Goal: Information Seeking & Learning: Learn about a topic

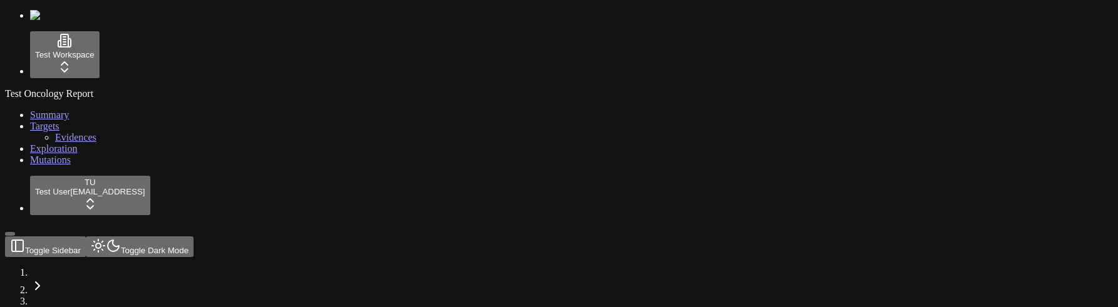
click at [15, 93] on button "Toggle Sidebar" at bounding box center [10, 234] width 10 height 4
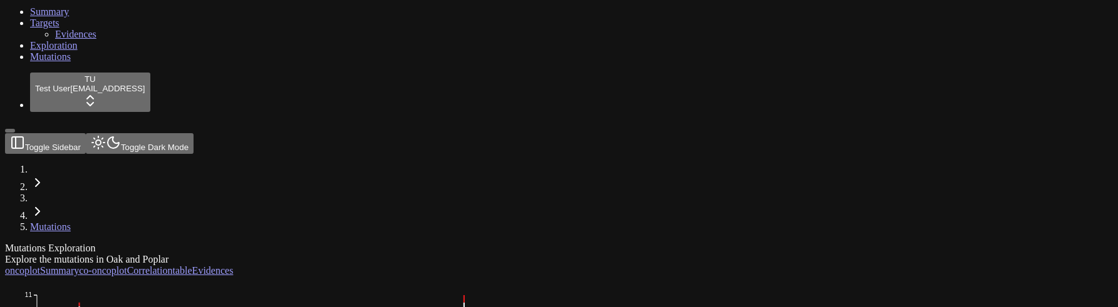
scroll to position [106, 0]
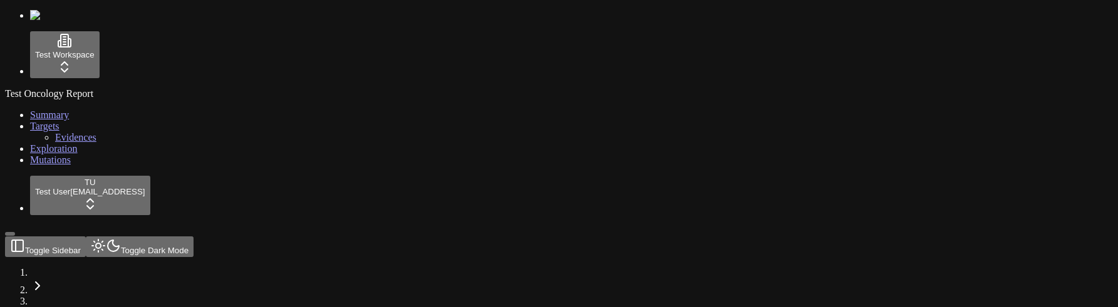
scroll to position [106, 0]
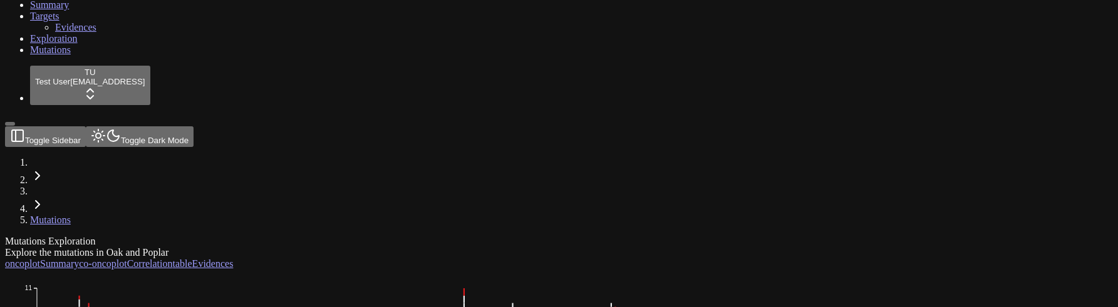
scroll to position [101, 0]
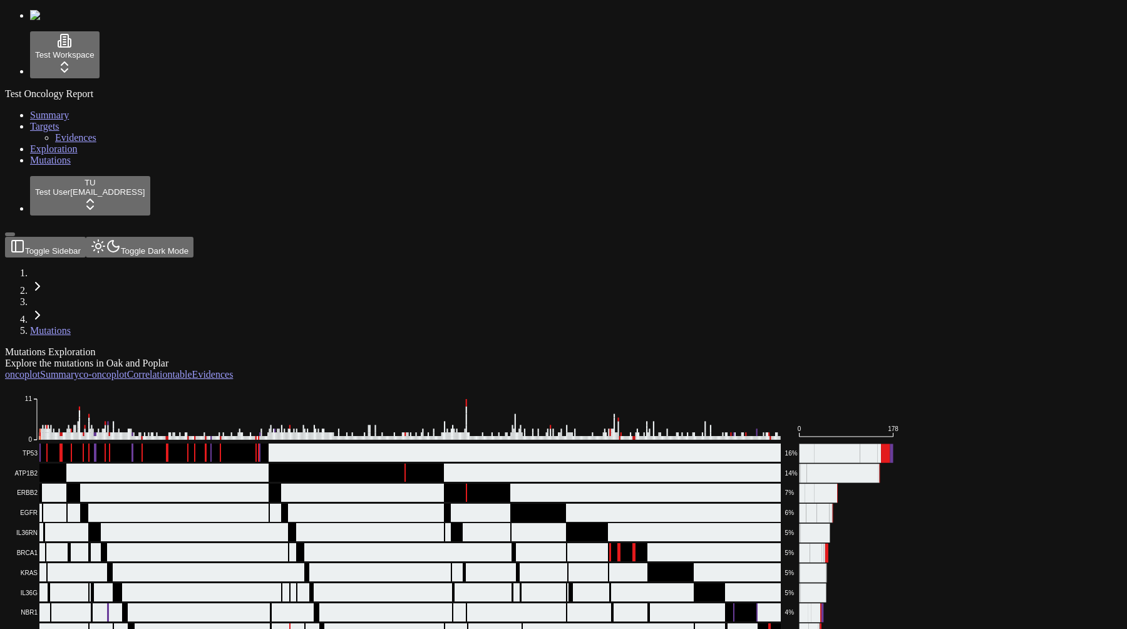
click at [46, 166] on div "Test Oncology Report Summary Targets Evidences Exploration Mutations" at bounding box center [563, 127] width 1117 height 78
click at [69, 64] on html "Test Workspace Test Oncology Report Summary Targets Evidences Exploration Mutat…" at bounding box center [563, 364] width 1127 height 728
click at [99, 607] on html "Test Workspace Test Oncology Report Summary Targets Evidences Exploration Mutat…" at bounding box center [563, 364] width 1127 height 728
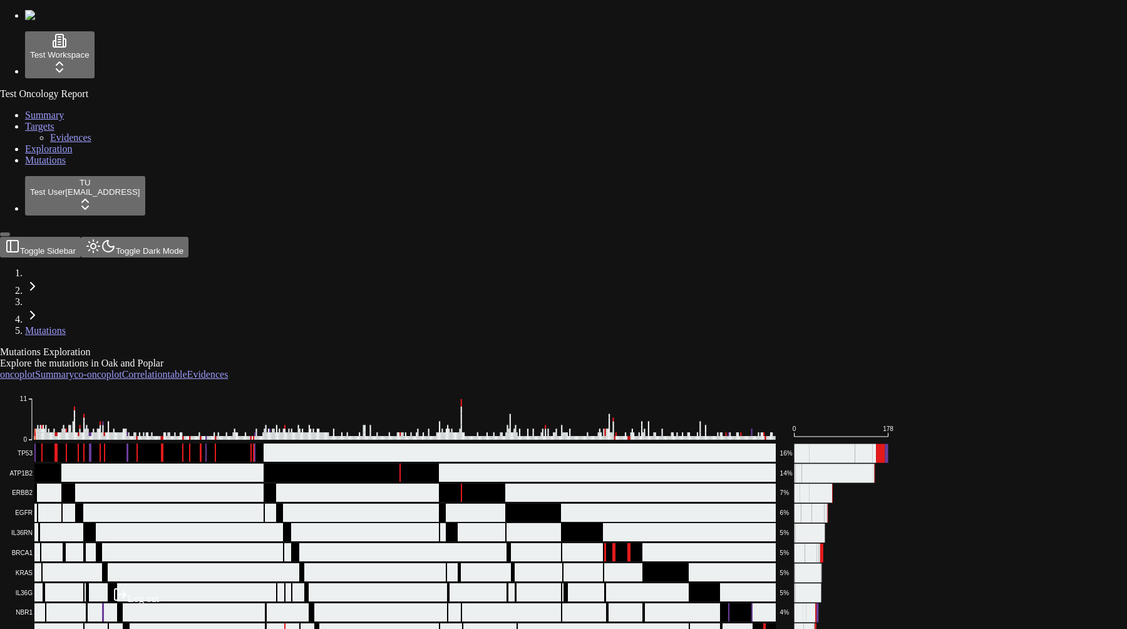
click at [131, 604] on div "Log out" at bounding box center [136, 596] width 46 height 18
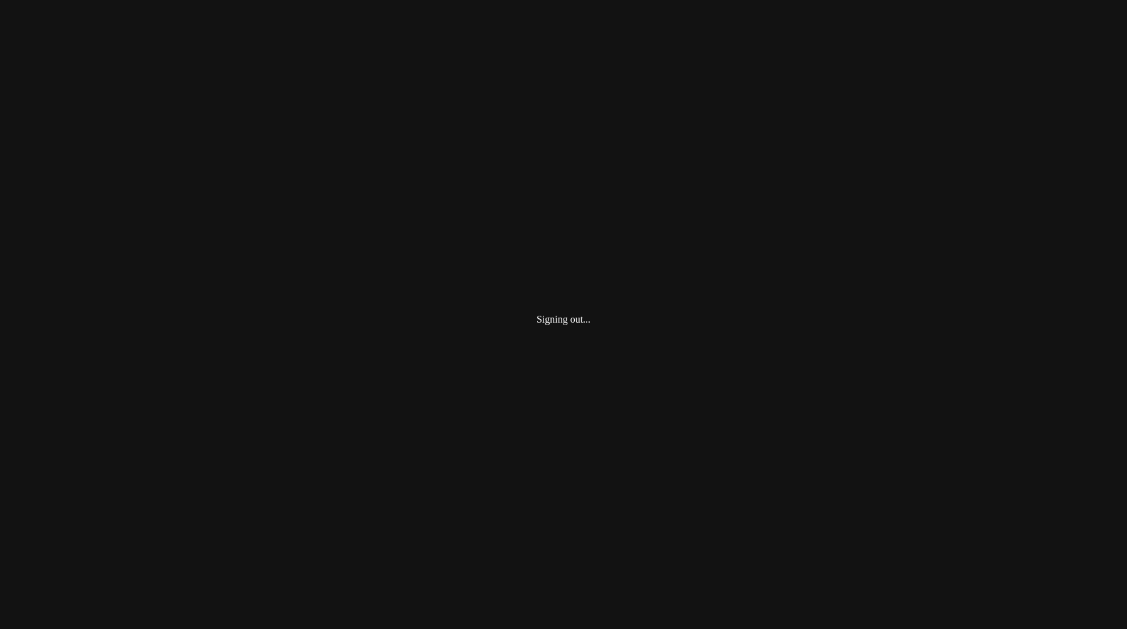
click at [58, 502] on div "Signing out..." at bounding box center [563, 319] width 1117 height 629
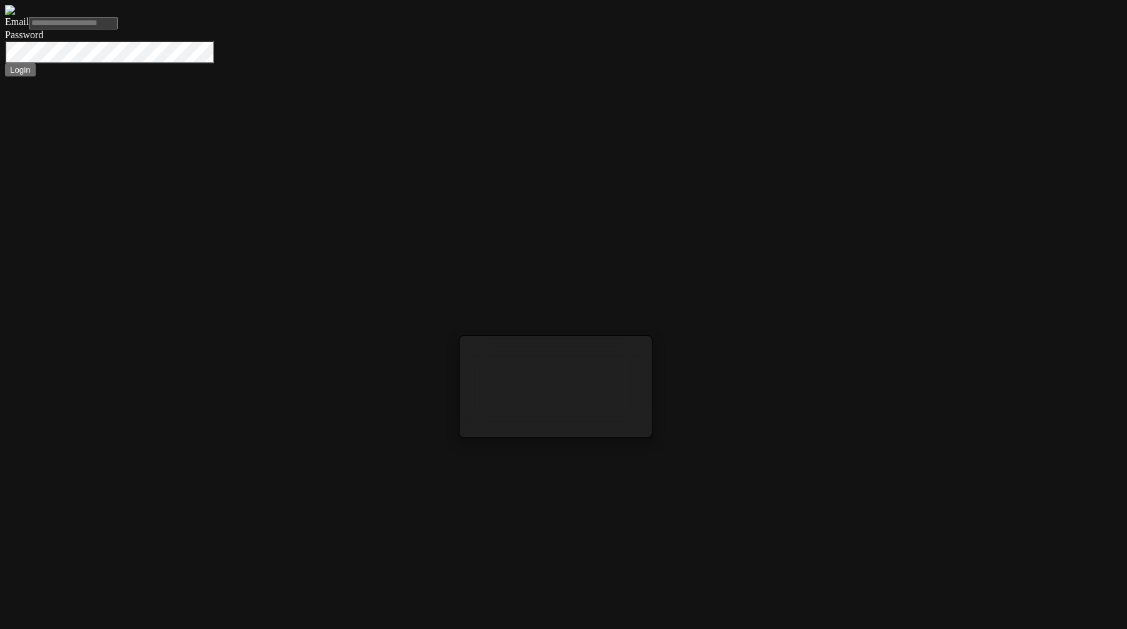
type input "**********"
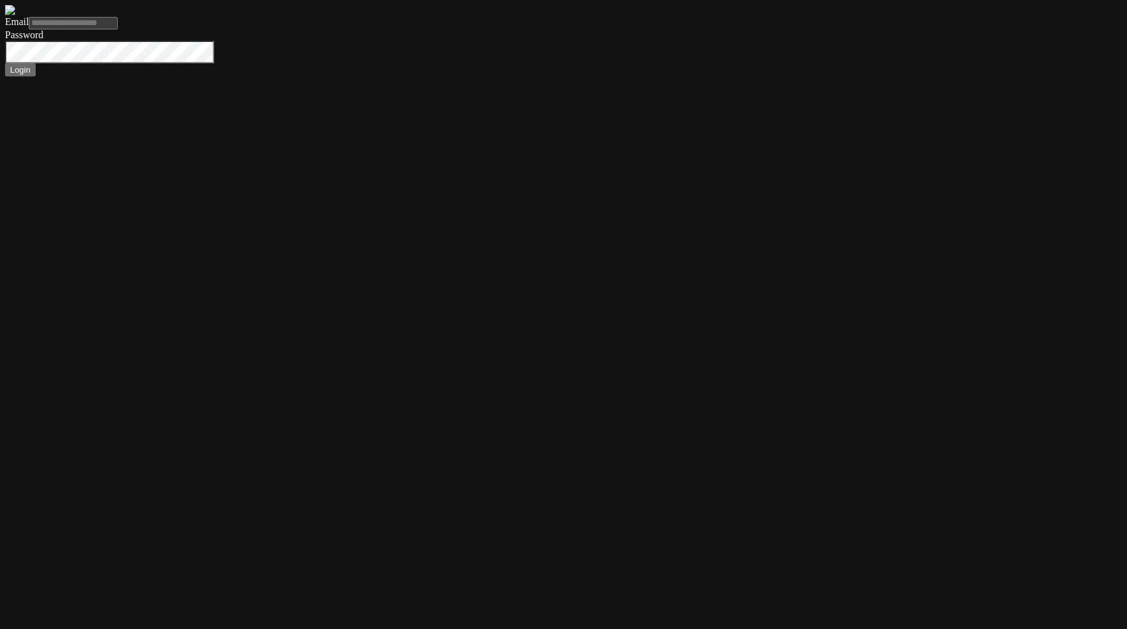
type input "**********"
click at [5, 63] on button "Login" at bounding box center [20, 69] width 31 height 13
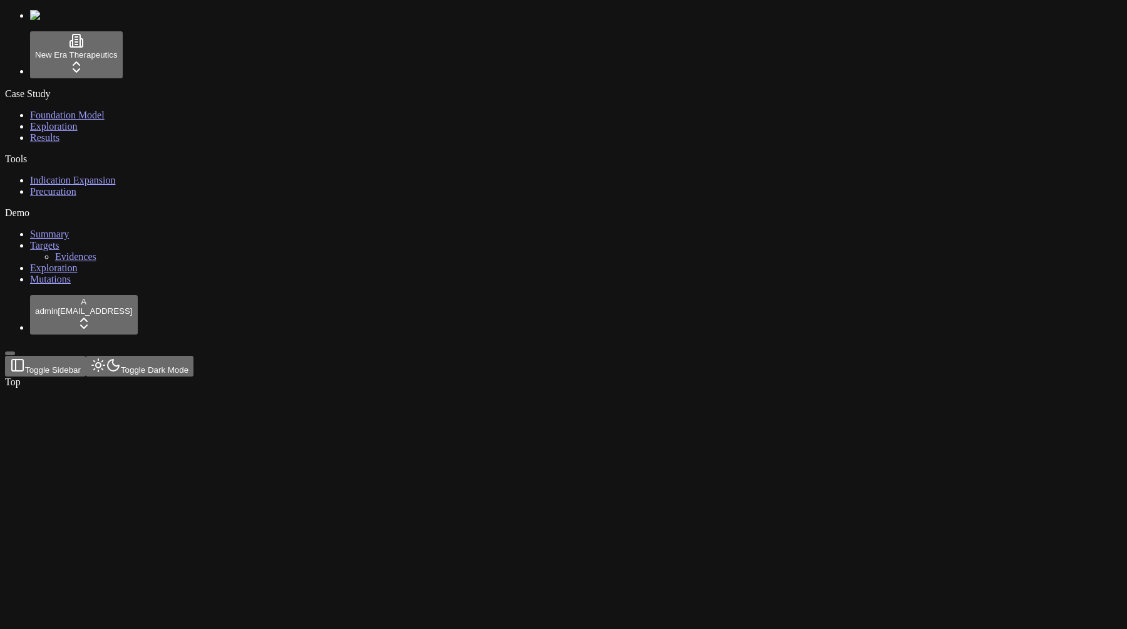
click at [48, 112] on span "Foundation Model" at bounding box center [67, 115] width 75 height 11
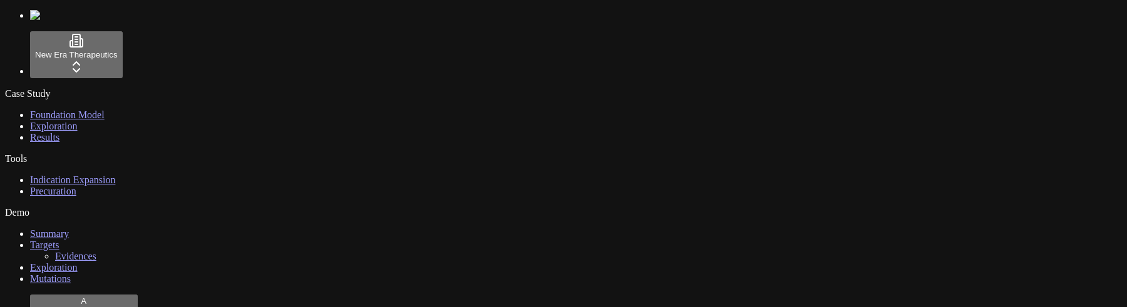
click at [33, 132] on span "Exploration" at bounding box center [54, 126] width 48 height 11
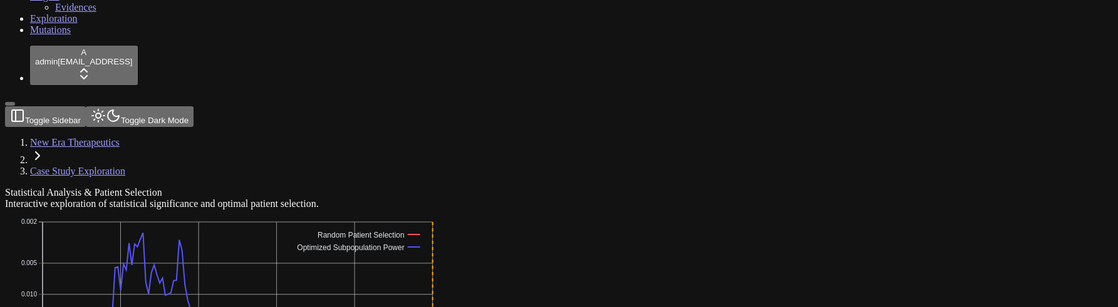
scroll to position [252, 0]
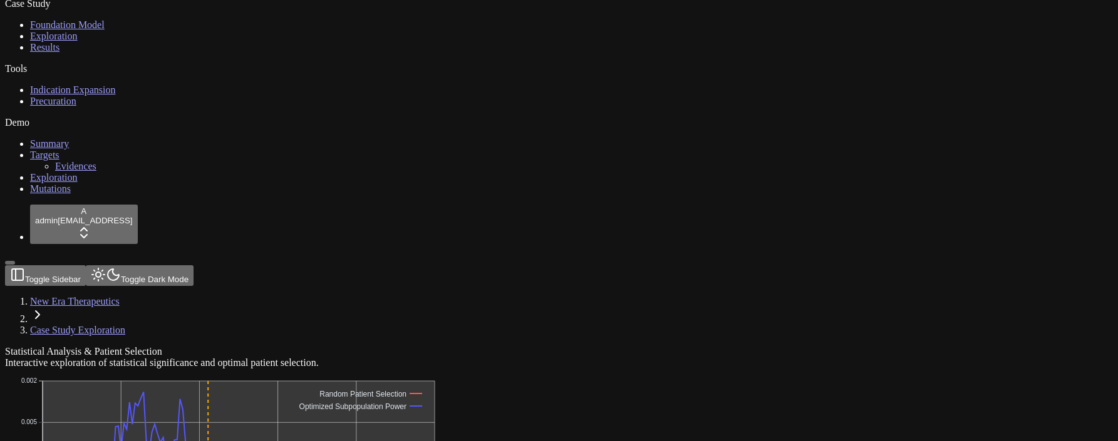
scroll to position [111, 0]
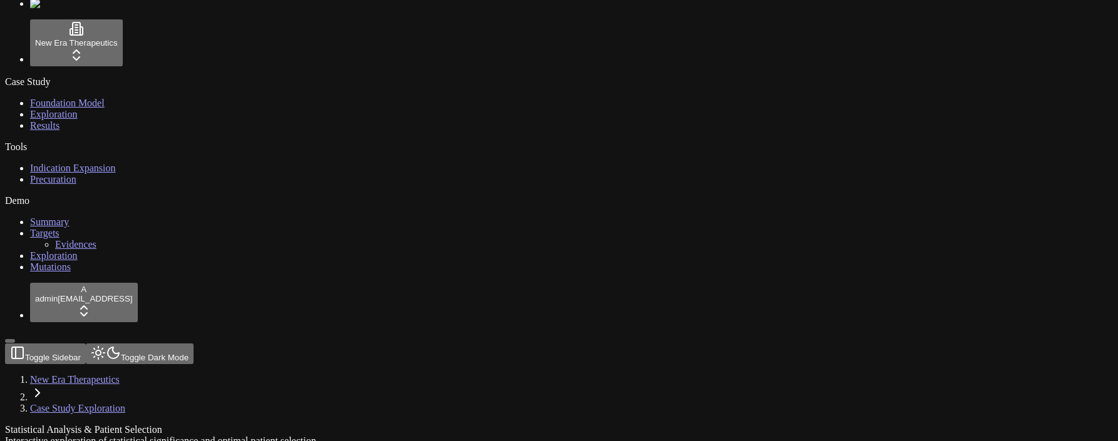
scroll to position [10, 0]
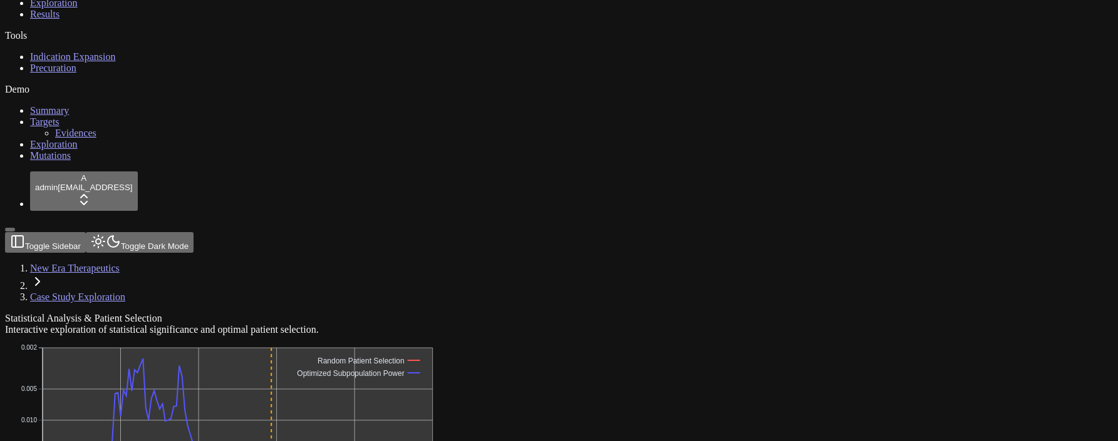
scroll to position [122, 0]
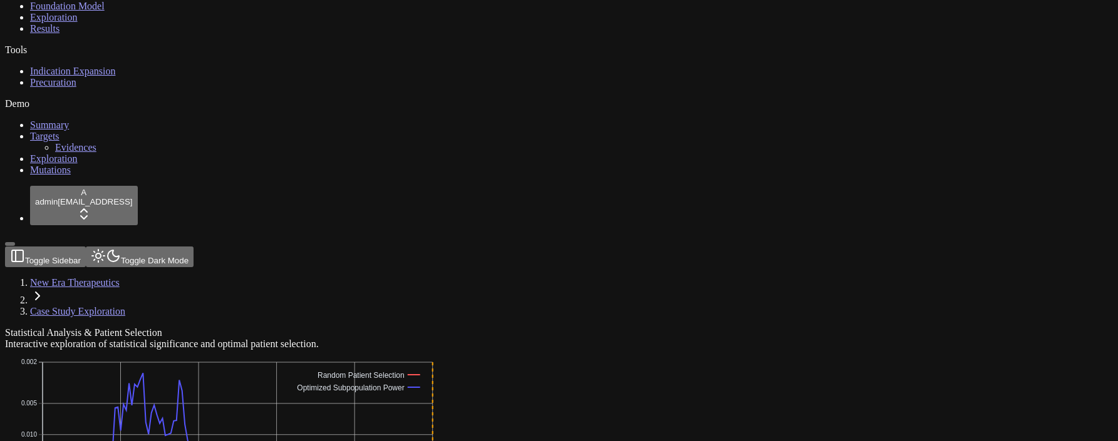
scroll to position [123, 0]
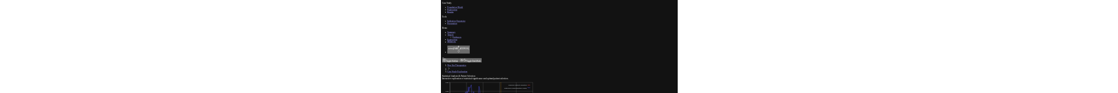
scroll to position [78, 0]
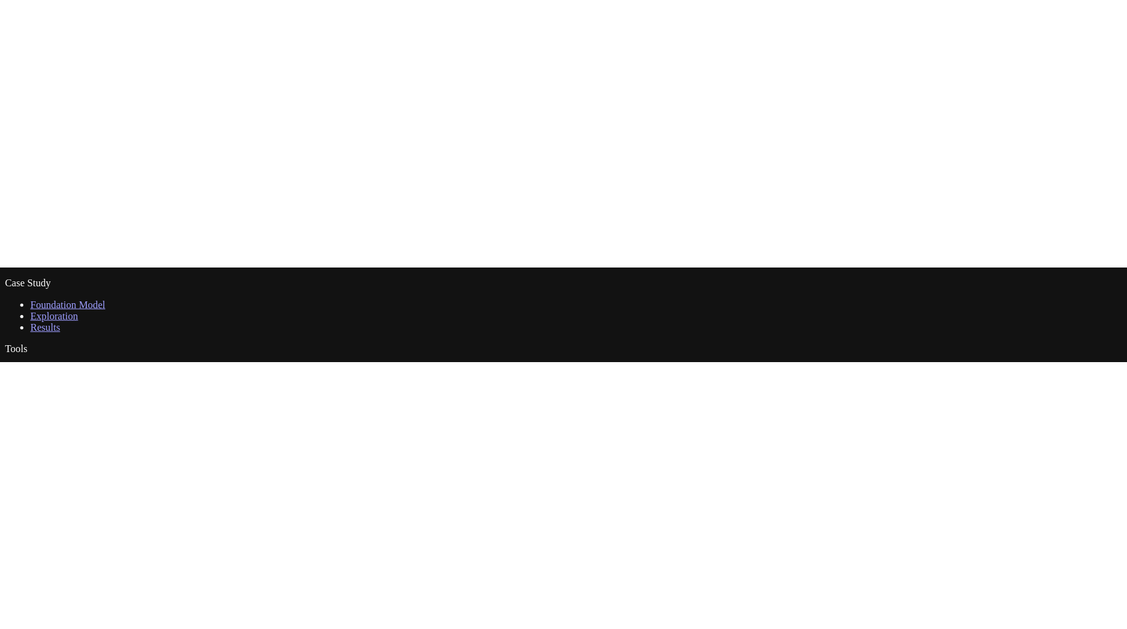
scroll to position [0, 0]
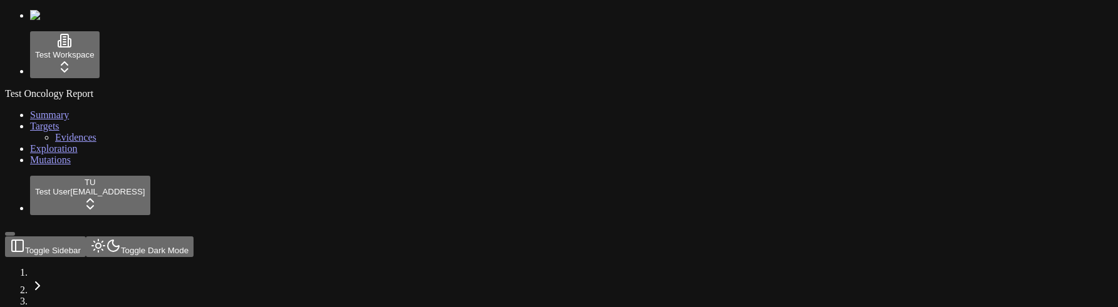
scroll to position [101, 0]
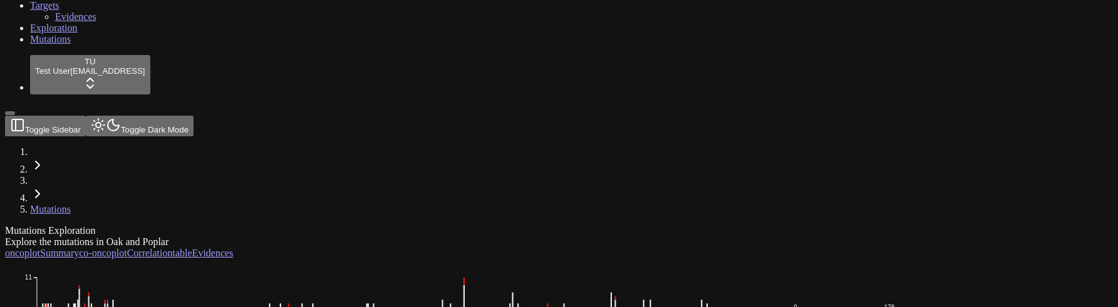
scroll to position [0, 0]
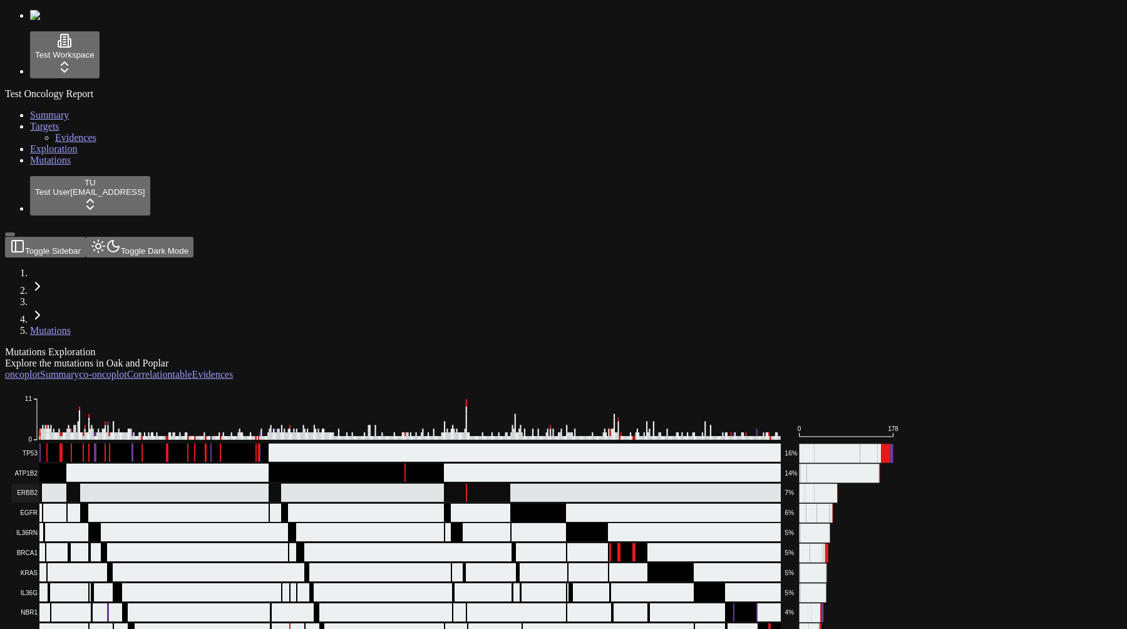
click at [349, 307] on rect at bounding box center [396, 492] width 770 height 19
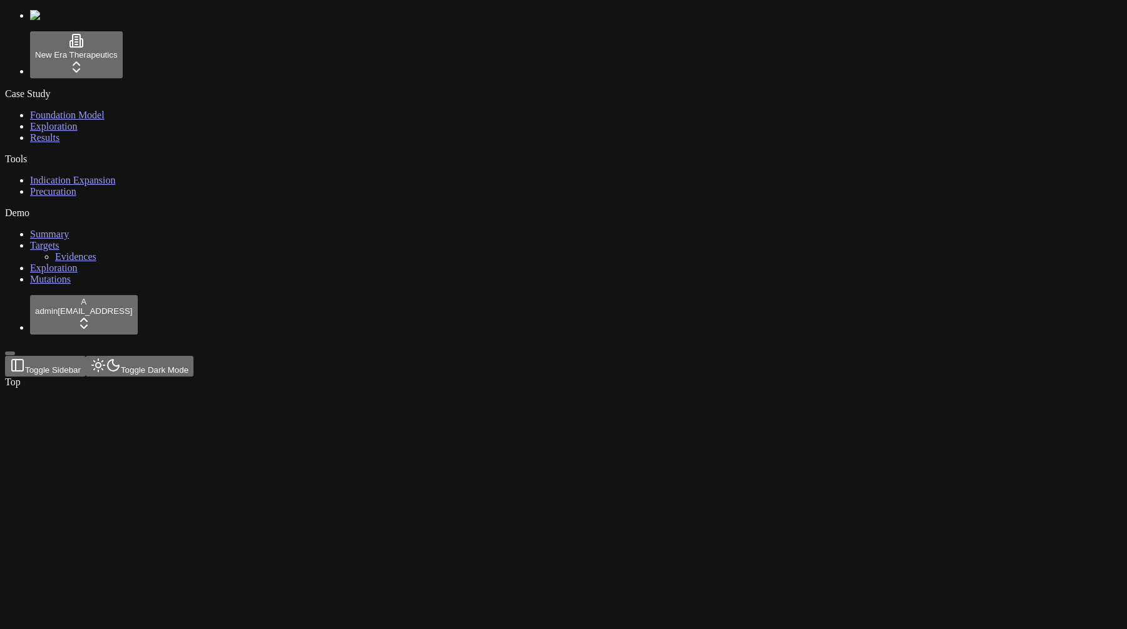
click at [83, 393] on html "New Era Therapeutics Case Study Foundation Model Exploration Results Tools Indi…" at bounding box center [563, 196] width 1127 height 393
click at [153, 604] on div "Log out" at bounding box center [136, 596] width 46 height 18
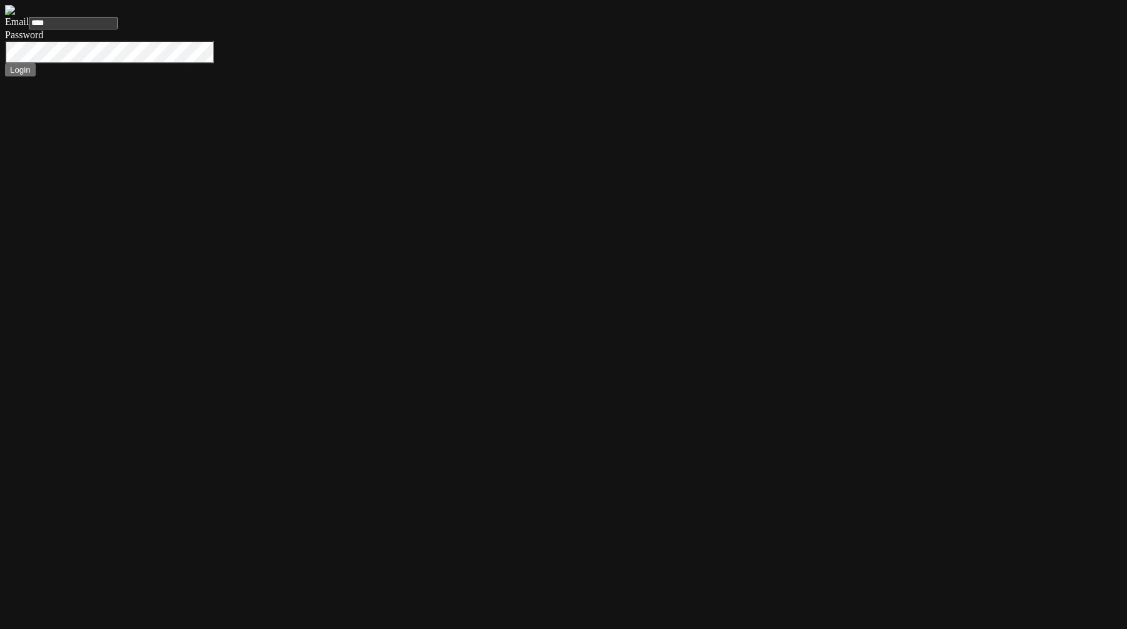
type input "*****"
type input "**********"
click at [5, 63] on button "Login" at bounding box center [20, 69] width 31 height 13
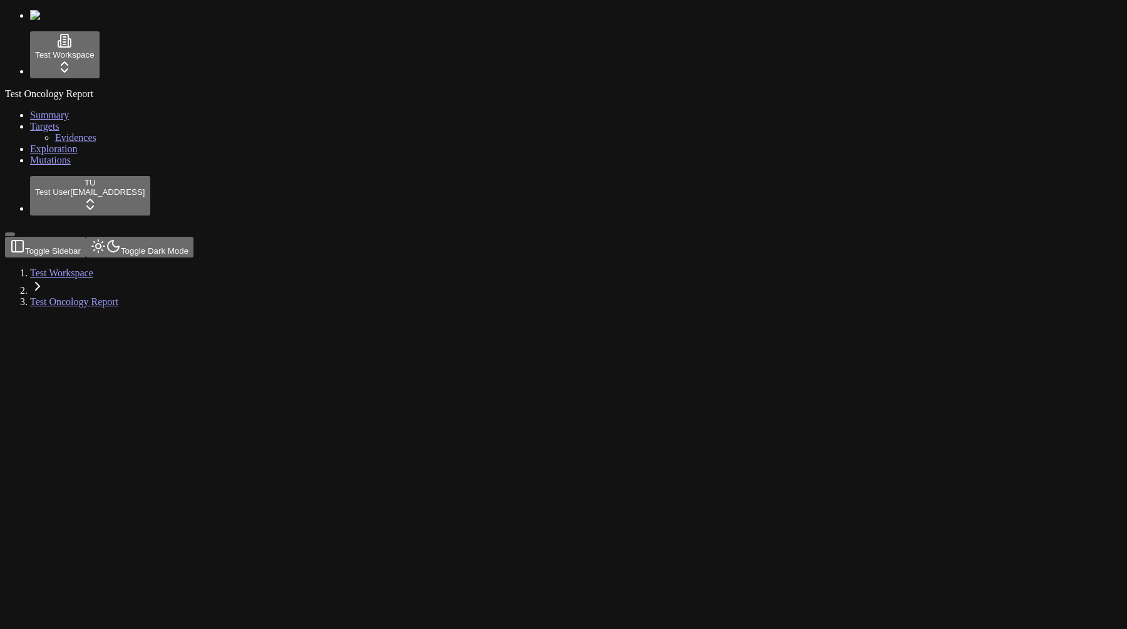
click at [30, 165] on link "Mutations" at bounding box center [50, 160] width 41 height 11
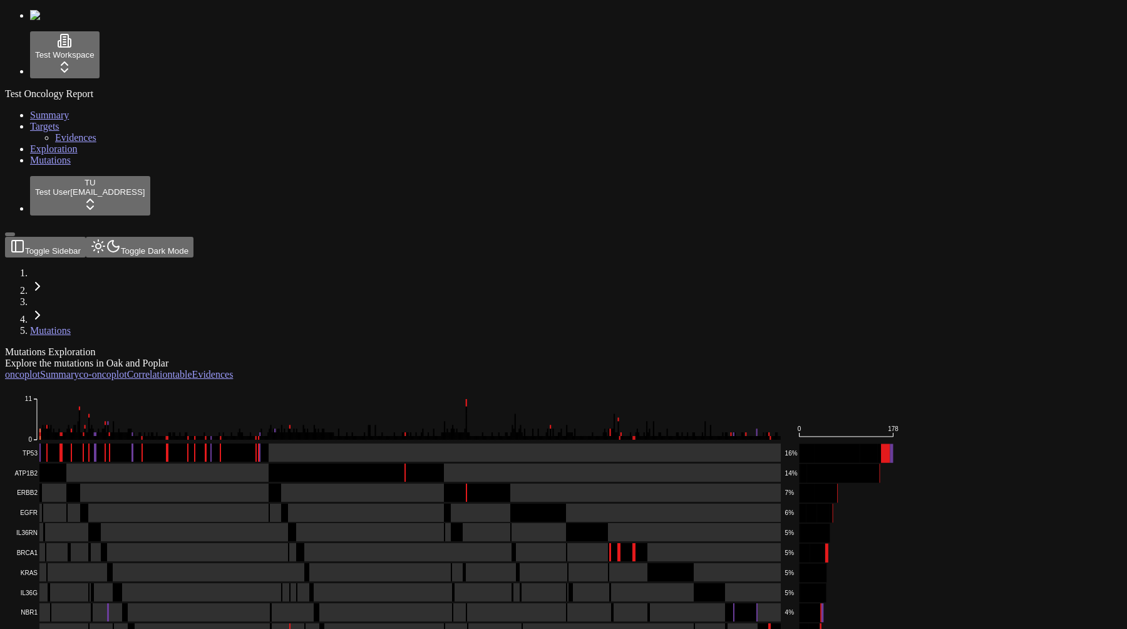
click at [336, 346] on div "Mutations Exploration" at bounding box center [503, 351] width 997 height 11
click at [396, 346] on div "Mutations Exploration Explore the mutations in Oak and Poplar" at bounding box center [503, 357] width 997 height 23
click at [392, 346] on div "Mutations Exploration Explore the mutations in Oak and Poplar oncoplot Summary …" at bounding box center [503, 534] width 997 height 376
